Goal: Information Seeking & Learning: Find specific fact

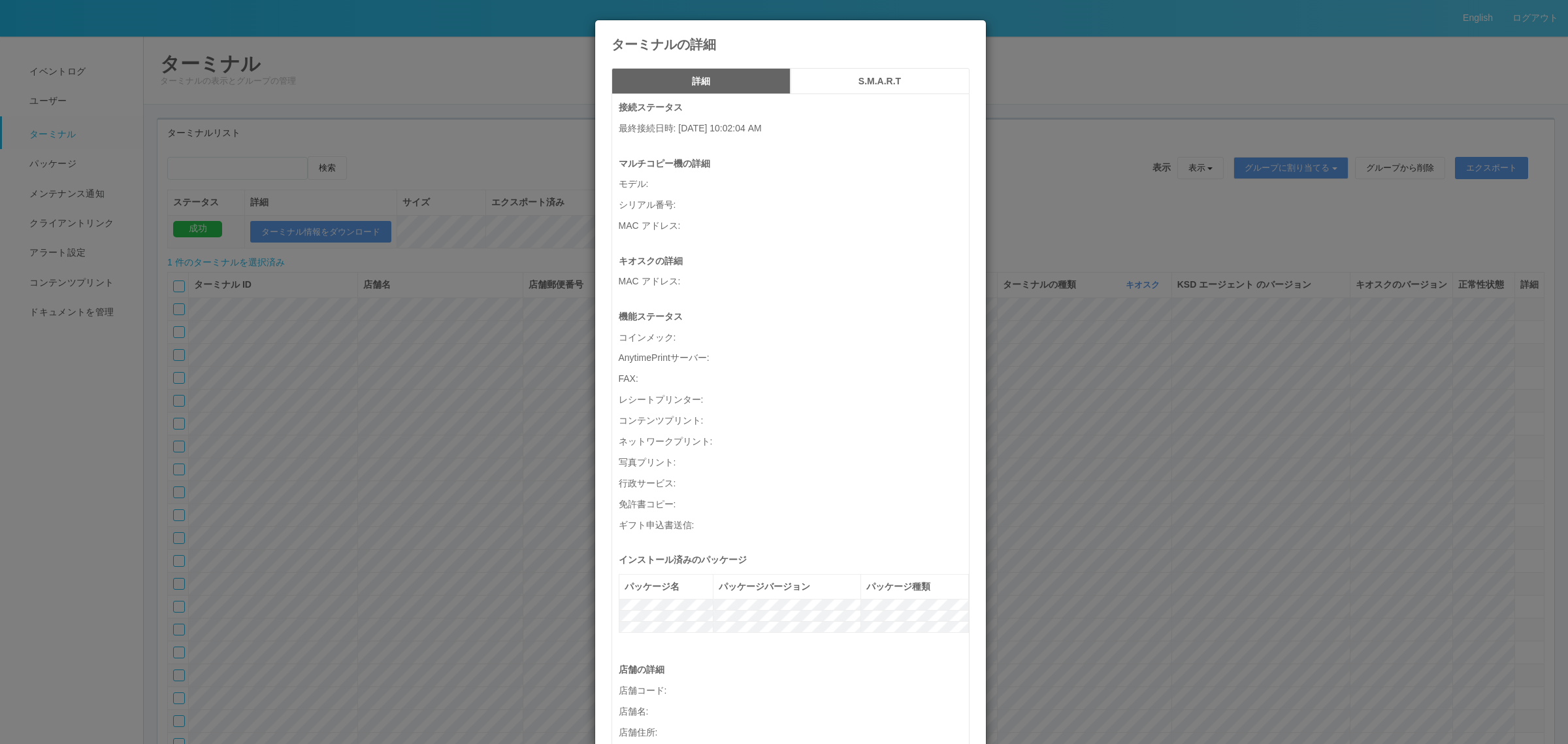
click at [1095, 386] on div "ターミナルの詳細 詳細 S.M.A.R.T 接続ステータス 最終接続日時 : 09/18/2025 10:02:04 AM マルチコピー機の詳細 モデル : …" at bounding box center [784, 372] width 1568 height 744
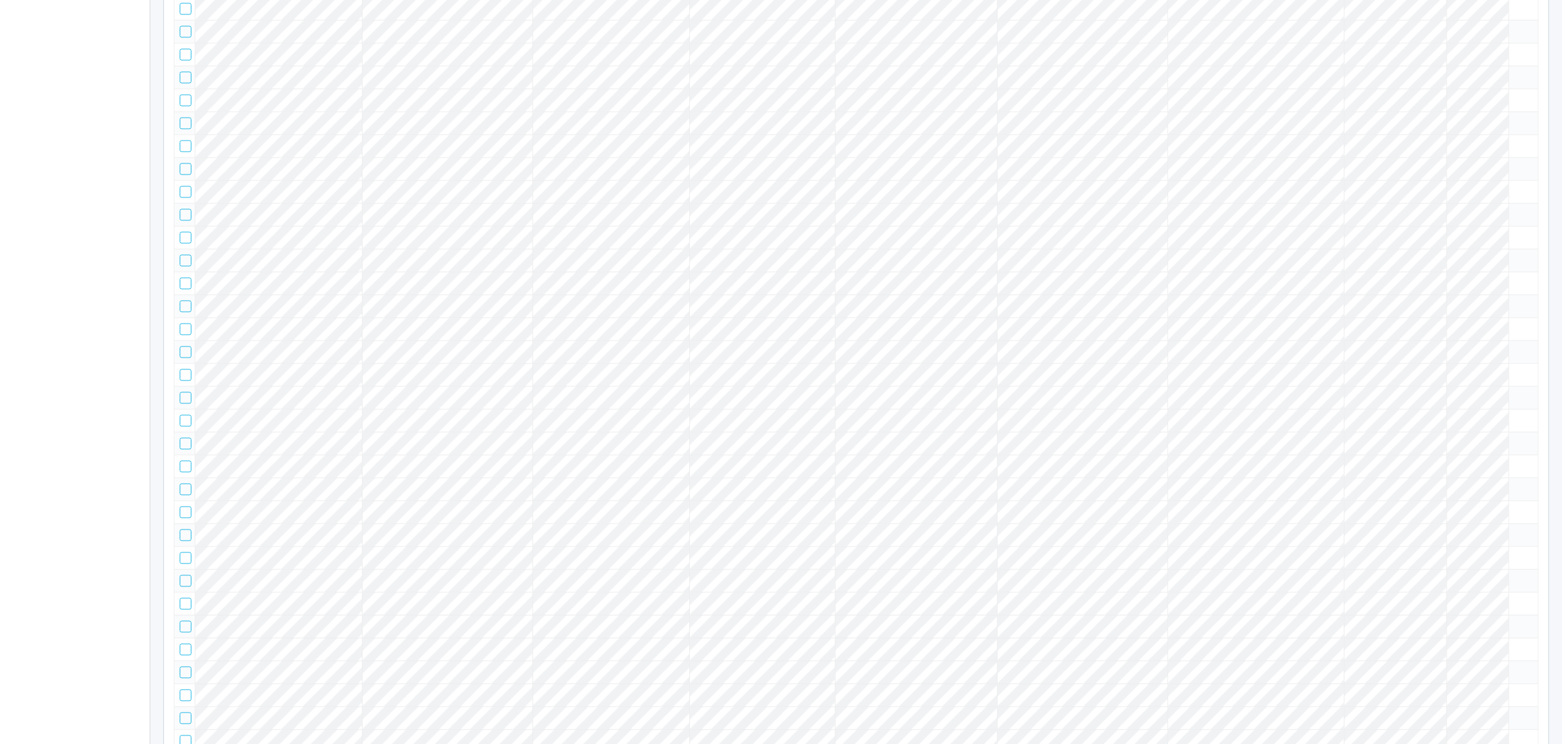
scroll to position [62613, 0]
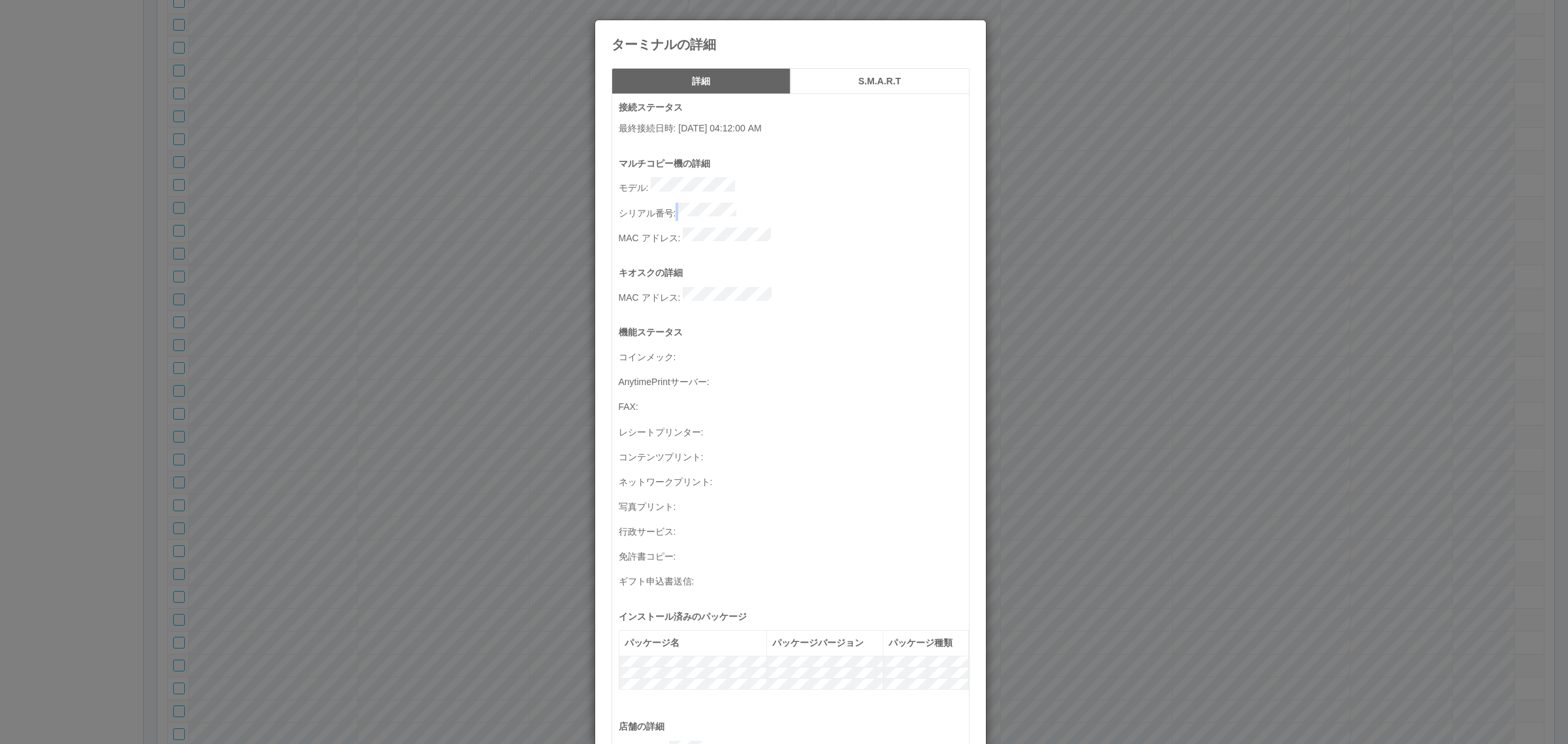
drag, startPoint x: 670, startPoint y: 201, endPoint x: 745, endPoint y: 197, distance: 75.1
click at [746, 191] on div "マルチコピー機の詳細 モデル : シリアル番号 : MAC アドレス :" at bounding box center [794, 211] width 350 height 110
drag, startPoint x: 671, startPoint y: 206, endPoint x: 744, endPoint y: 204, distance: 73.0
click at [744, 204] on p "シリアル番号 :" at bounding box center [794, 211] width 350 height 18
click at [681, 237] on div "マルチコピー機の詳細 モデル : シリアル番号 : MAC アドレス :" at bounding box center [794, 211] width 350 height 110
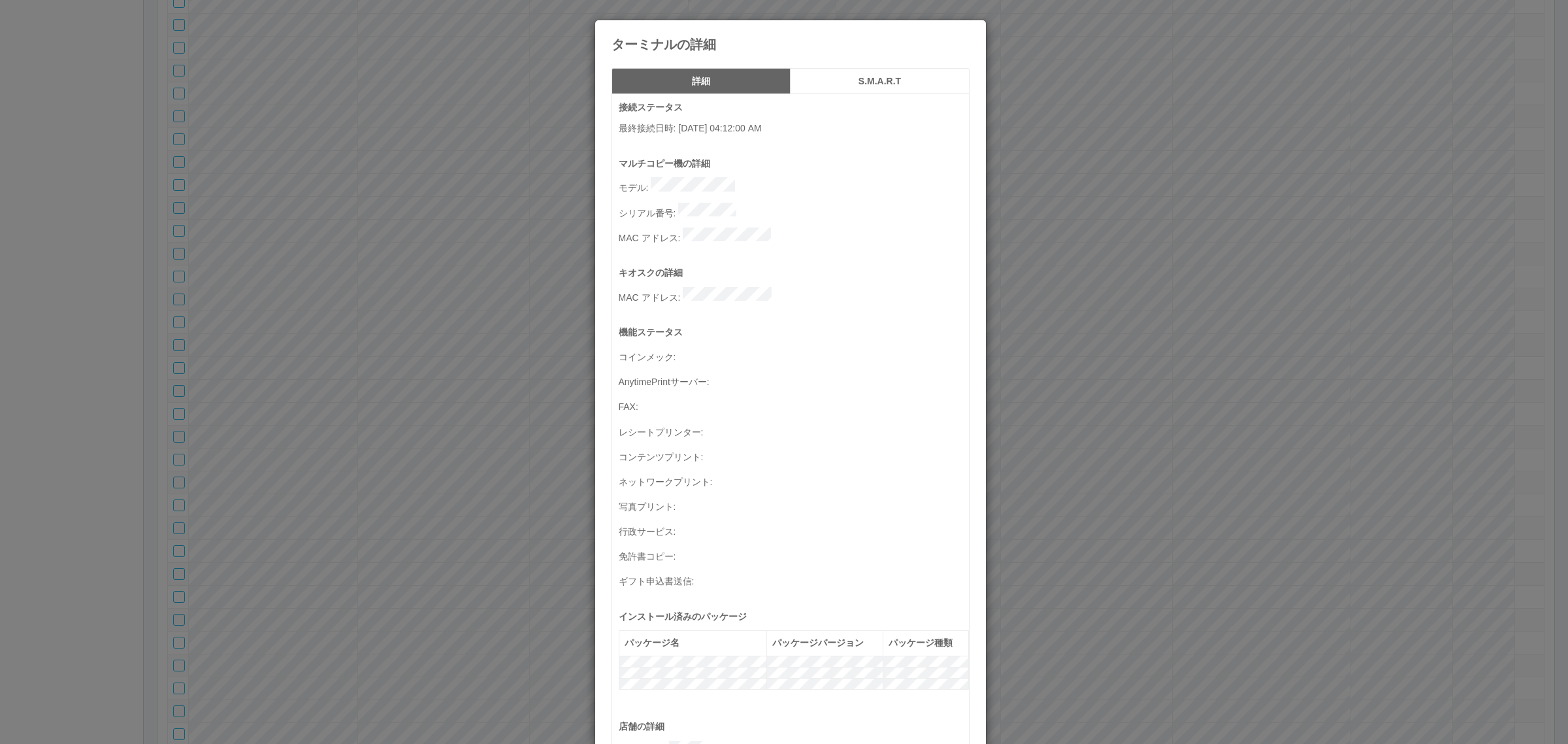
click at [733, 203] on p "シリアル番号 :" at bounding box center [794, 211] width 350 height 18
click at [432, 368] on div "ターミナルの詳細 詳細 S.M.A.R.T 接続ステータス 最終接続日時 : [DATE] 04:12:00 AM マルチコピー機の詳細 モデル : シリアル…" at bounding box center [784, 372] width 1568 height 744
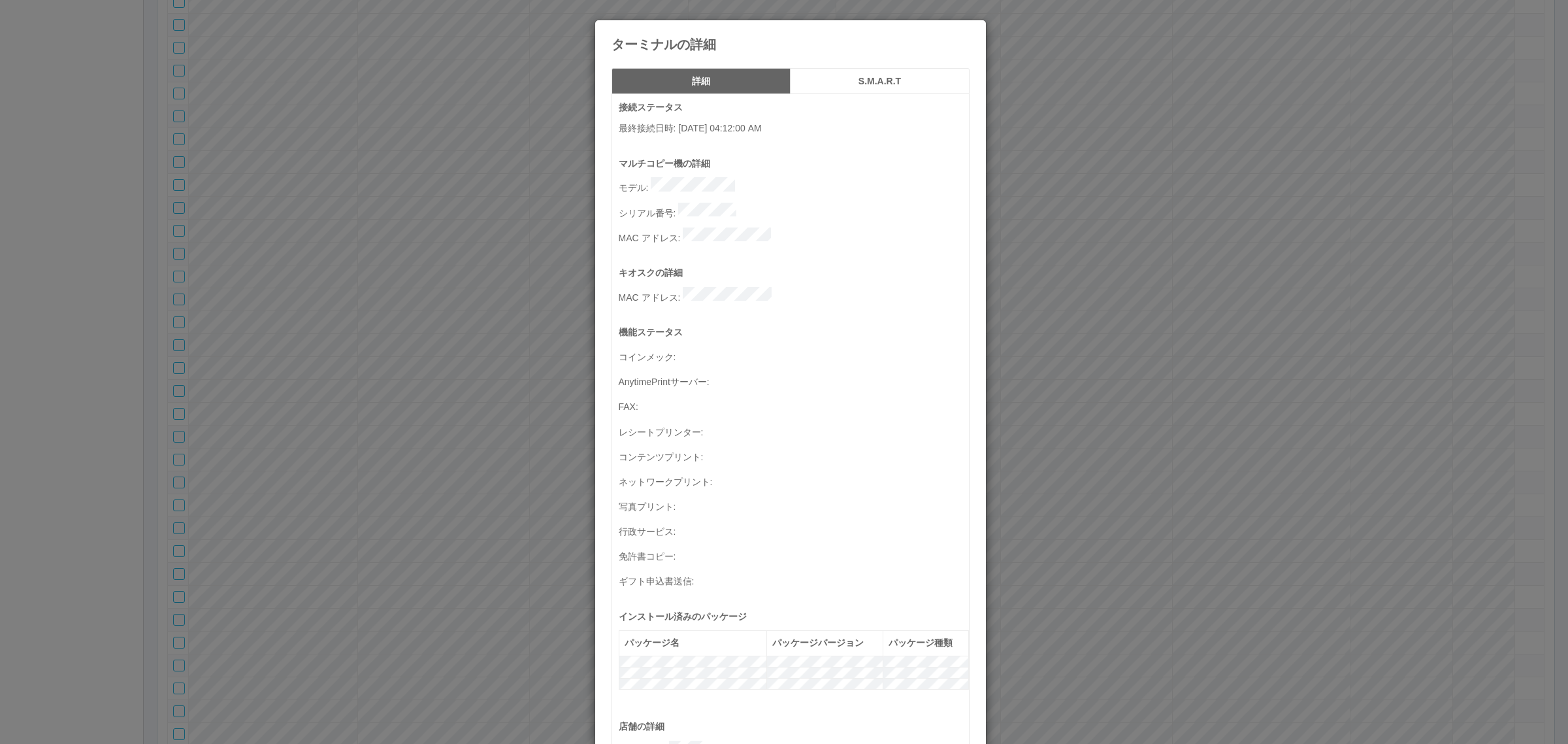
scroll to position [428, 0]
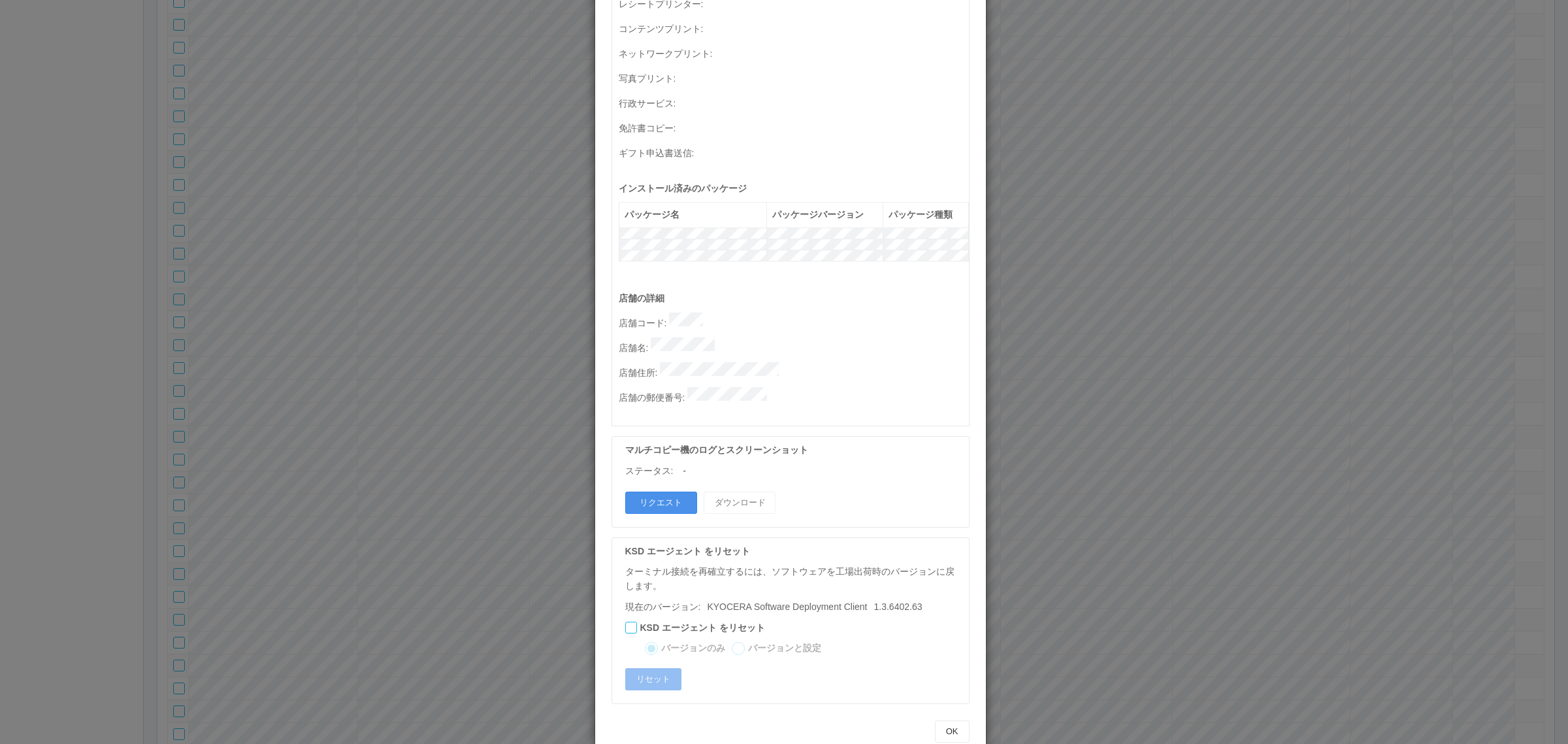
click at [660, 492] on button "リクエスト" at bounding box center [661, 502] width 72 height 23
click at [1082, 479] on div "ターミナルの詳細 詳細 S.M.A.R.T 接続ステータス 最終接続日時 : 09/18/2025 04:12:00 AM マルチコピー機の詳細 モデル : …" at bounding box center [784, 372] width 1568 height 744
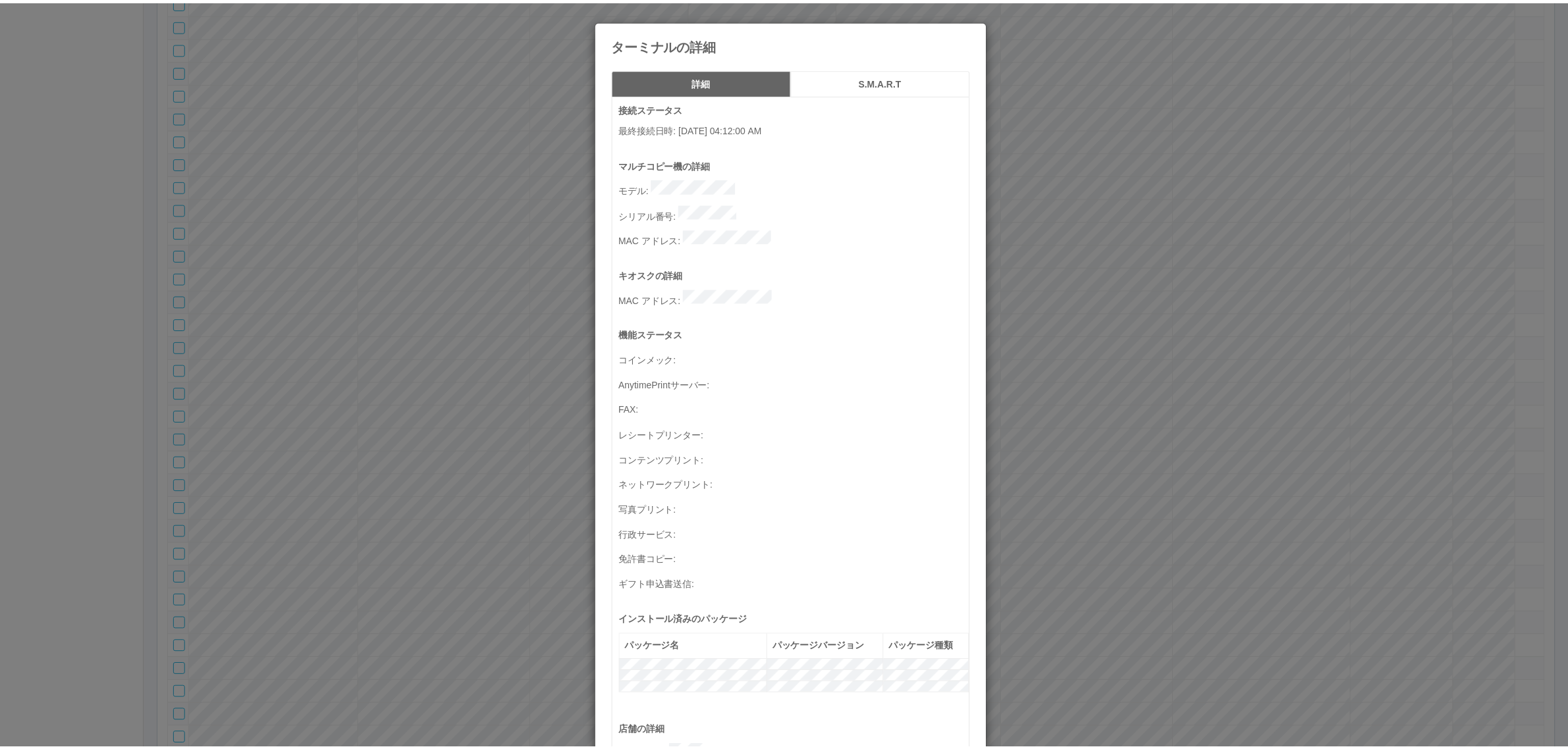
scroll to position [431, 0]
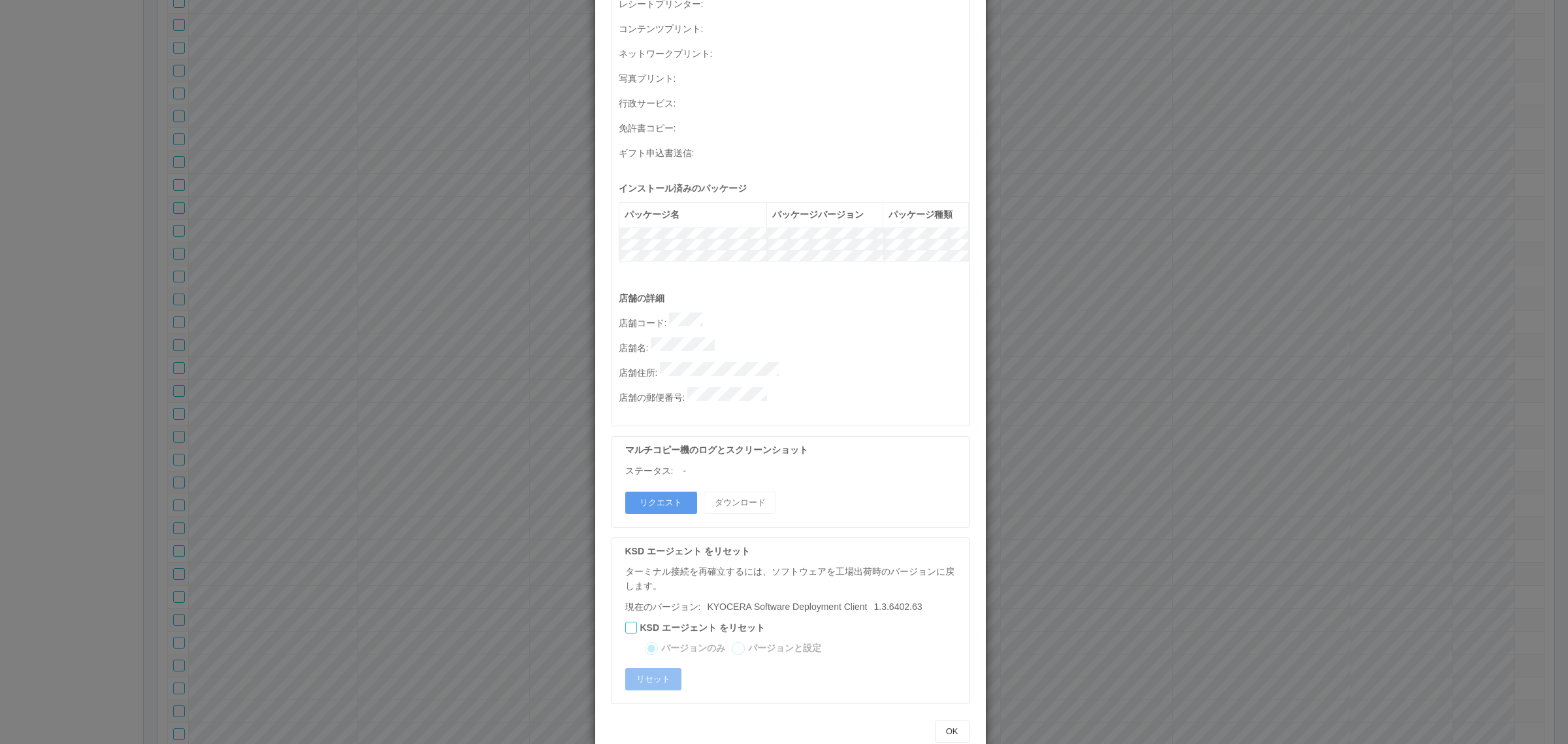
click at [708, 312] on p "店舗コード :" at bounding box center [794, 321] width 350 height 18
click at [488, 173] on div "ターミナルの詳細 詳細 S.M.A.R.T 接続ステータス 最終接続日時 : [DATE] 04:12:00 AM マルチコピー機の詳細 モデル : シリアル…" at bounding box center [784, 372] width 1568 height 744
